Goal: Task Accomplishment & Management: Complete application form

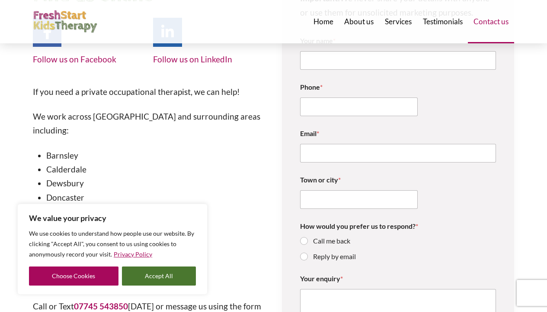
scroll to position [143, 0]
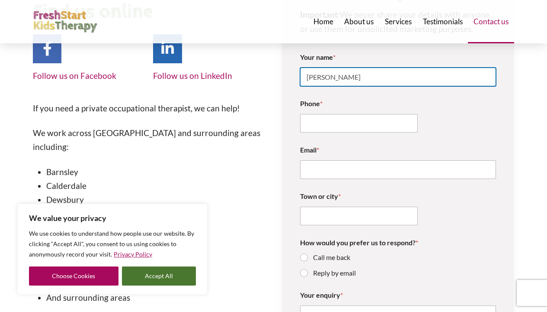
type input "[PERSON_NAME]"
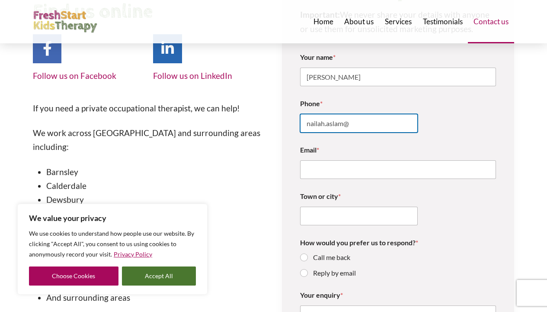
type input "nailah.aslam@"
click at [370, 134] on div "Phone * nailah.aslam@" at bounding box center [398, 116] width 196 height 46
click at [376, 116] on input "nailah.aslam@" at bounding box center [359, 123] width 118 height 19
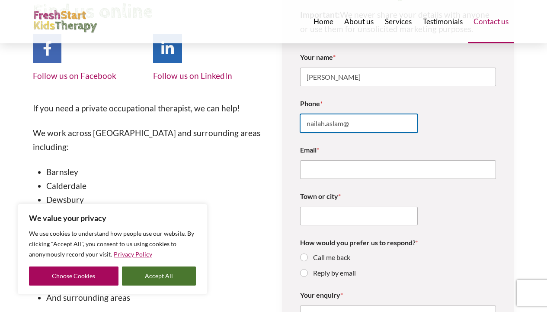
click at [376, 116] on input "nailah.aslam@" at bounding box center [359, 123] width 118 height 19
type input "07542063641"
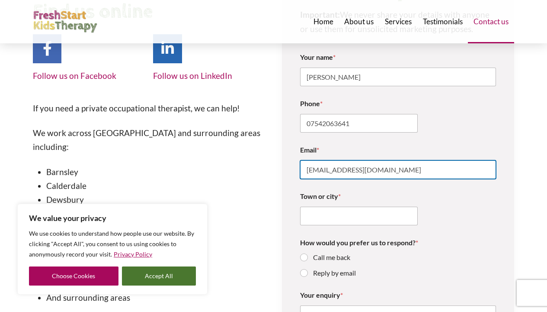
type input "[EMAIL_ADDRESS][DOMAIN_NAME]"
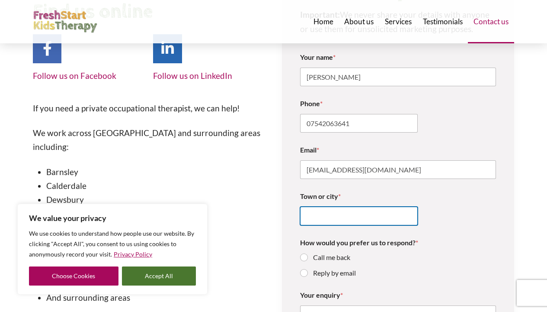
type input "l"
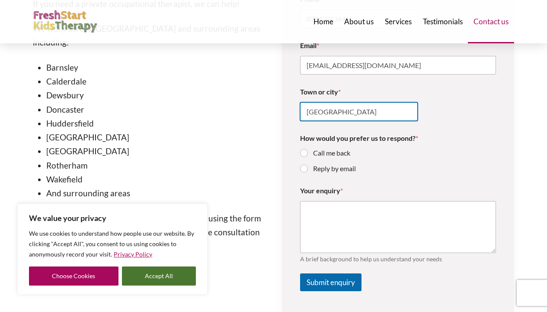
scroll to position [250, 0]
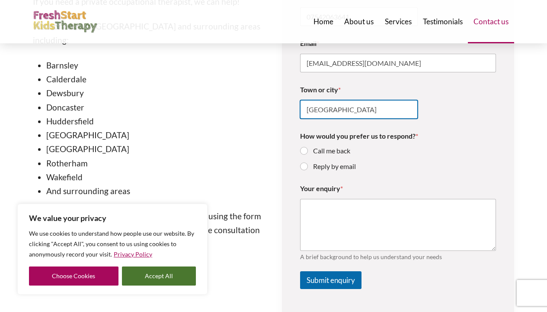
type input "[GEOGRAPHIC_DATA]"
click at [305, 150] on input "Call me back" at bounding box center [304, 151] width 7 height 7
radio input "true"
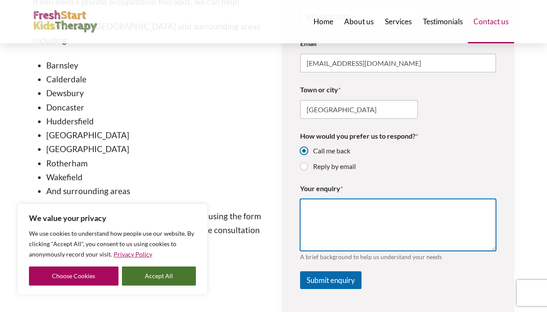
click at [332, 212] on textarea "Your enquiry *" at bounding box center [398, 225] width 196 height 52
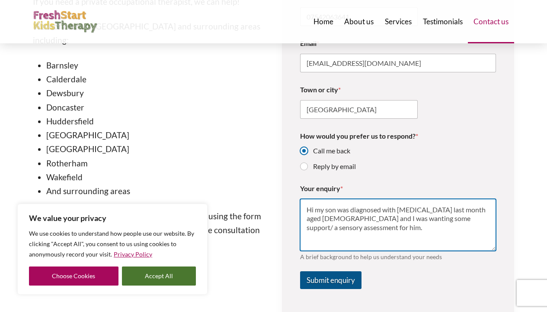
type textarea "Hi my son was diagnosed with [MEDICAL_DATA] last month aged [DEMOGRAPHIC_DATA] …"
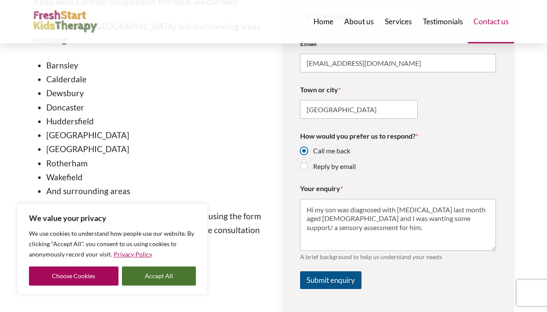
click at [346, 282] on button "Submit enquiry" at bounding box center [330, 280] width 61 height 18
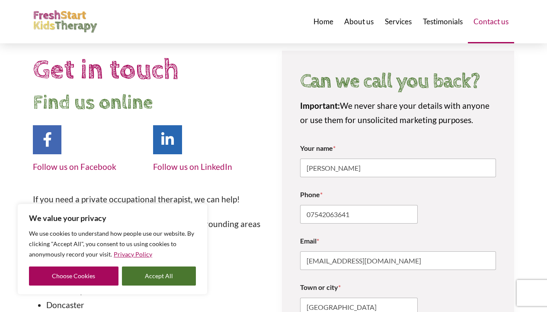
scroll to position [52, 0]
